Goal: Check status

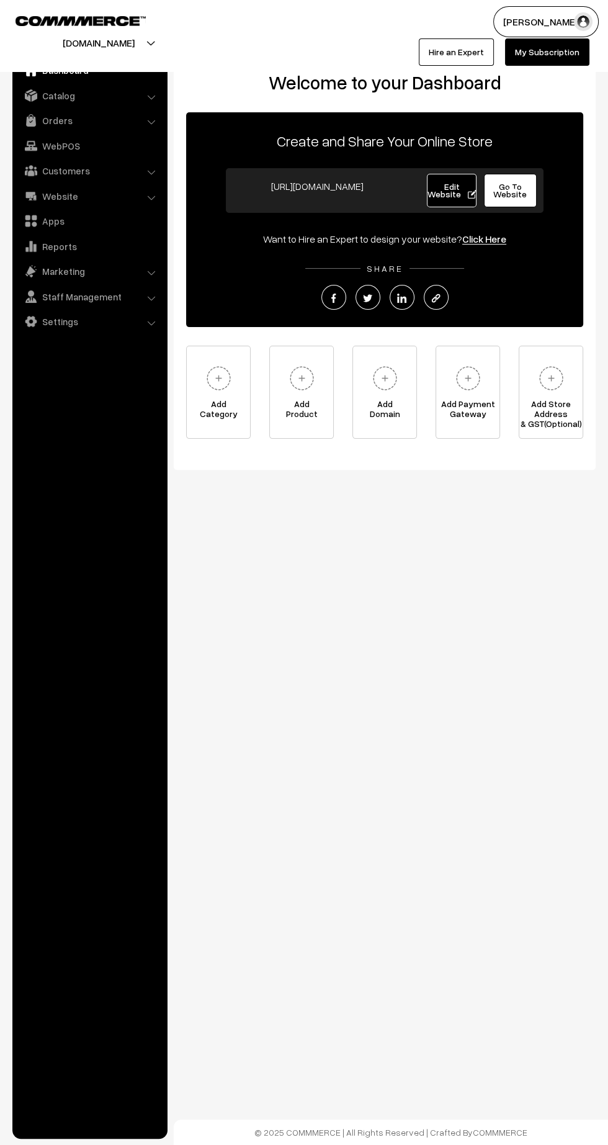
click at [54, 120] on link "Orders" at bounding box center [90, 120] width 148 height 22
click at [53, 135] on link "Orders" at bounding box center [101, 138] width 123 height 13
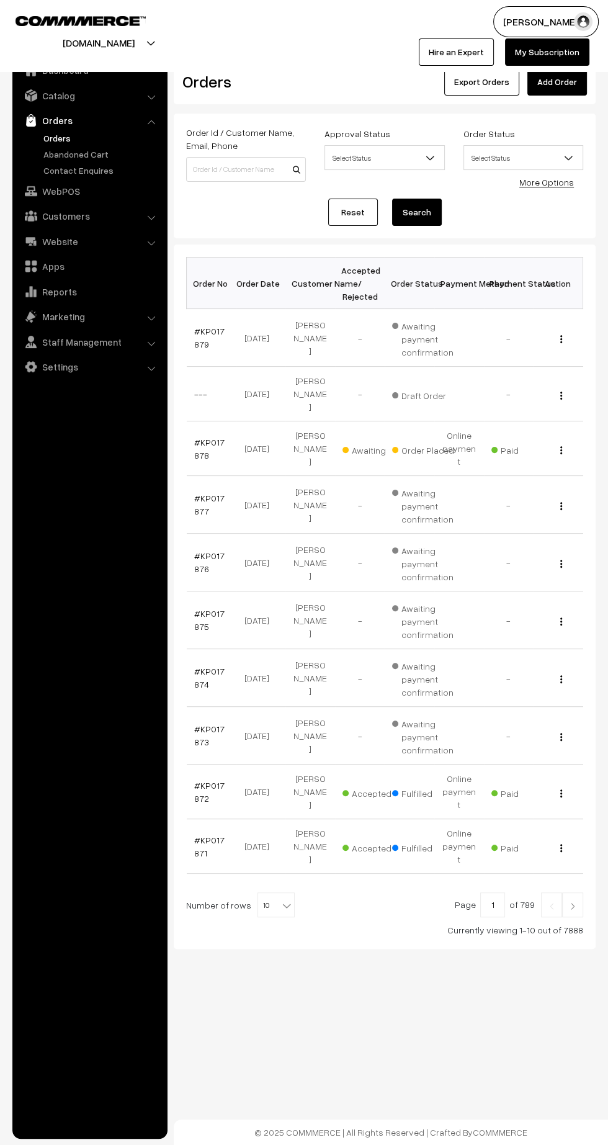
click at [198, 437] on link "#KP017878" at bounding box center [209, 449] width 30 height 24
